Goal: Navigation & Orientation: Understand site structure

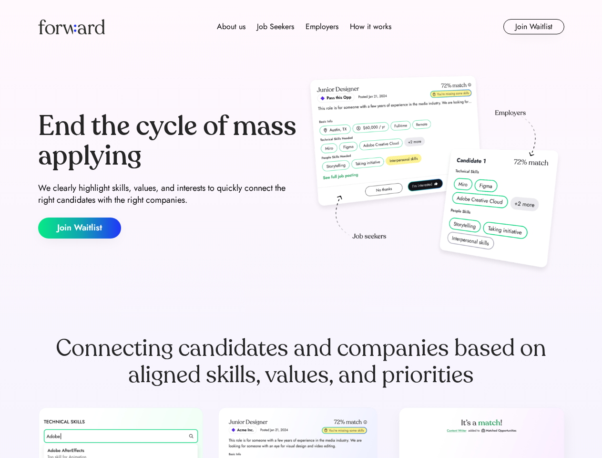
click at [301, 229] on div "End the cycle of mass applying We clearly highlight skills, values, and interes…" at bounding box center [301, 174] width 526 height 205
click at [301, 27] on div "About us Job Seekers Employers How it works" at bounding box center [304, 26] width 376 height 11
click at [71, 27] on img at bounding box center [71, 26] width 67 height 15
click at [304, 27] on div "About us Job Seekers Employers How it works" at bounding box center [304, 26] width 376 height 11
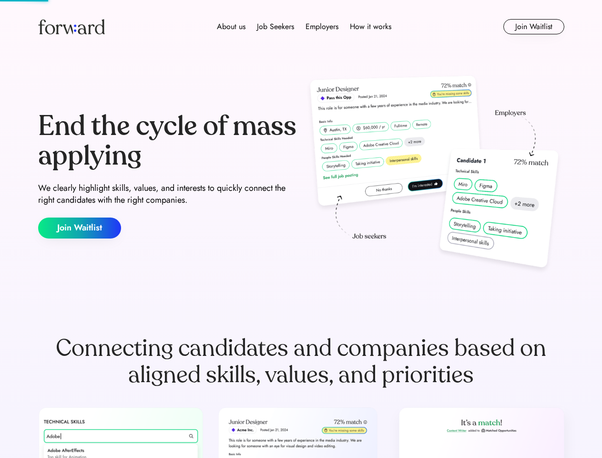
click at [231, 27] on div "About us" at bounding box center [231, 26] width 29 height 11
click at [275, 27] on div "Job Seekers" at bounding box center [275, 26] width 37 height 11
click at [322, 27] on div "Employers" at bounding box center [321, 26] width 33 height 11
click at [370, 27] on div "How it works" at bounding box center [370, 26] width 41 height 11
click at [533, 27] on button "Join Waitlist" at bounding box center [533, 26] width 61 height 15
